Goal: Find specific page/section: Find specific page/section

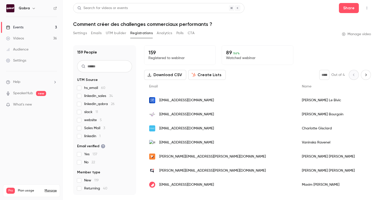
click at [42, 26] on link "Events 3" at bounding box center [31, 27] width 63 height 11
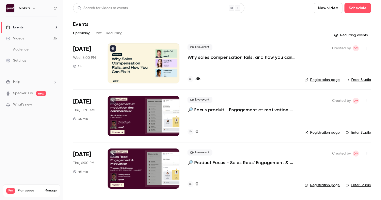
click at [196, 82] on h4 "35" at bounding box center [197, 79] width 5 height 7
